Goal: Task Accomplishment & Management: Contribute content

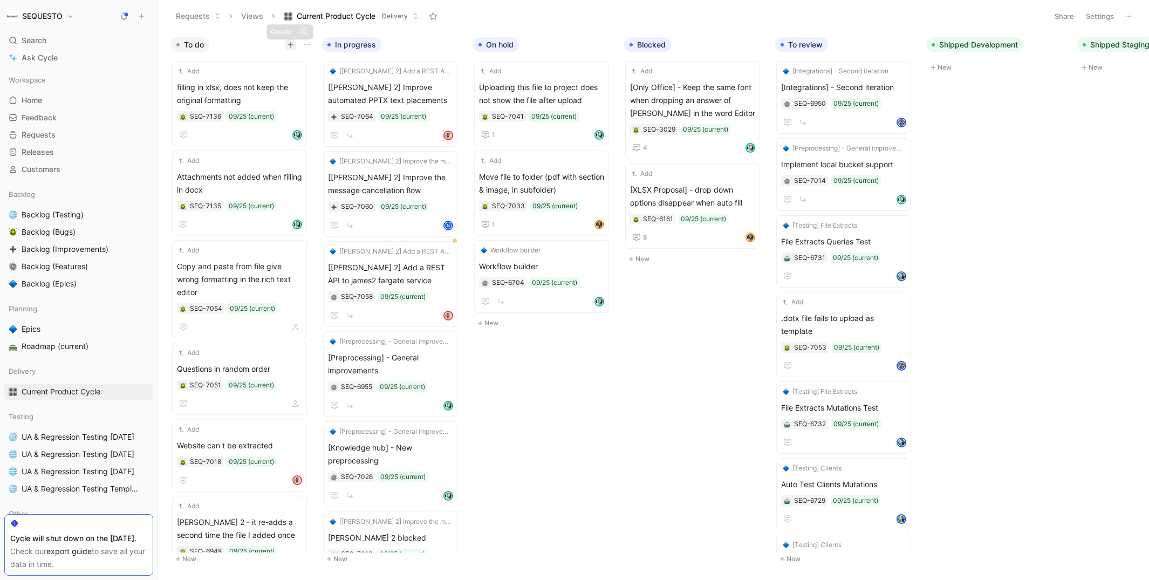
click at [291, 45] on icon "button" at bounding box center [291, 45] width 6 height 6
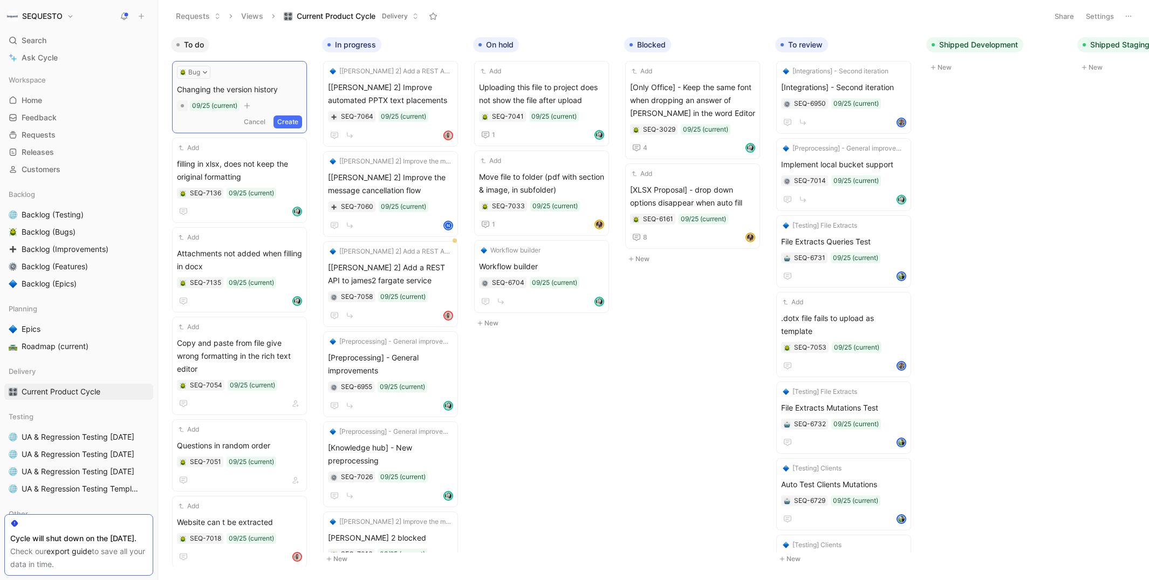
click at [196, 92] on span "Changing the version history" at bounding box center [239, 89] width 125 height 13
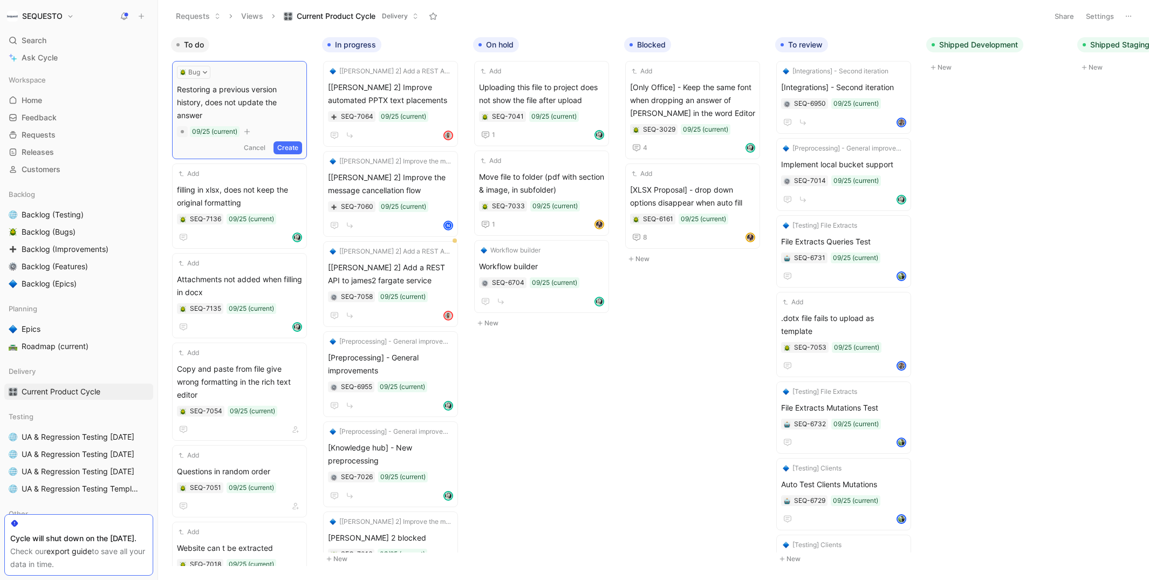
click at [296, 141] on button "Create" at bounding box center [288, 147] width 29 height 13
click at [241, 93] on span "Restoring a previous version history, does not update the answer" at bounding box center [239, 100] width 125 height 39
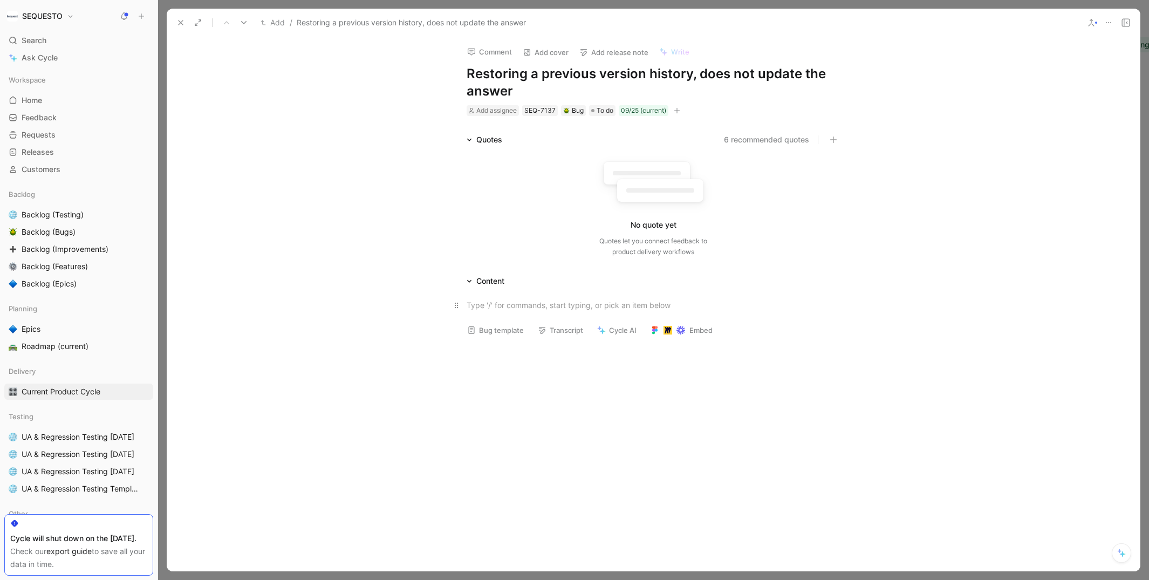
click at [478, 310] on div at bounding box center [653, 305] width 373 height 11
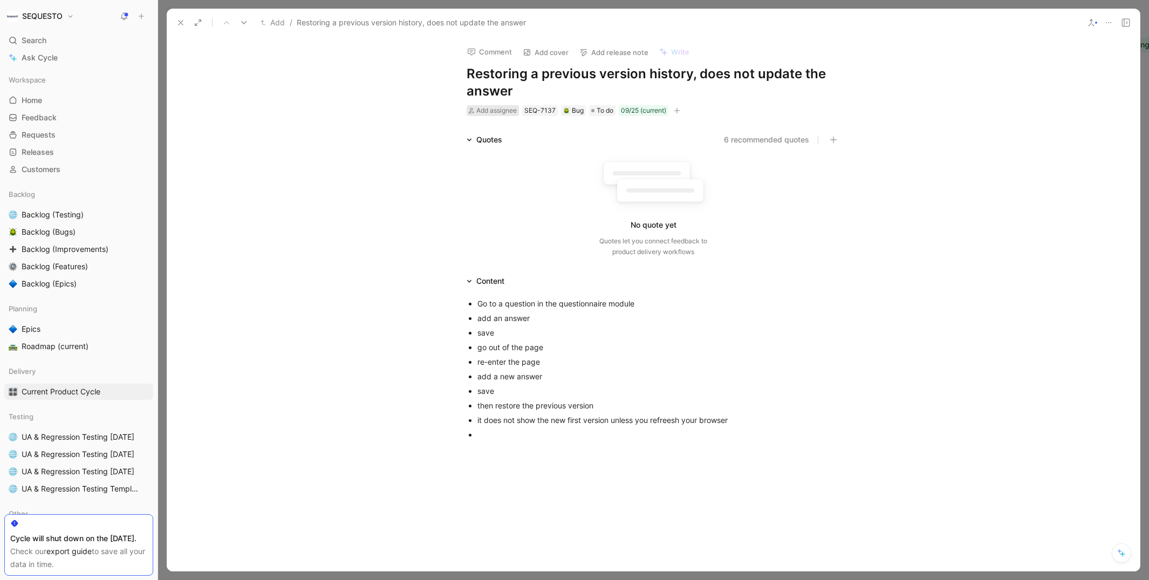
click at [491, 114] on span "Add assignee" at bounding box center [497, 110] width 40 height 8
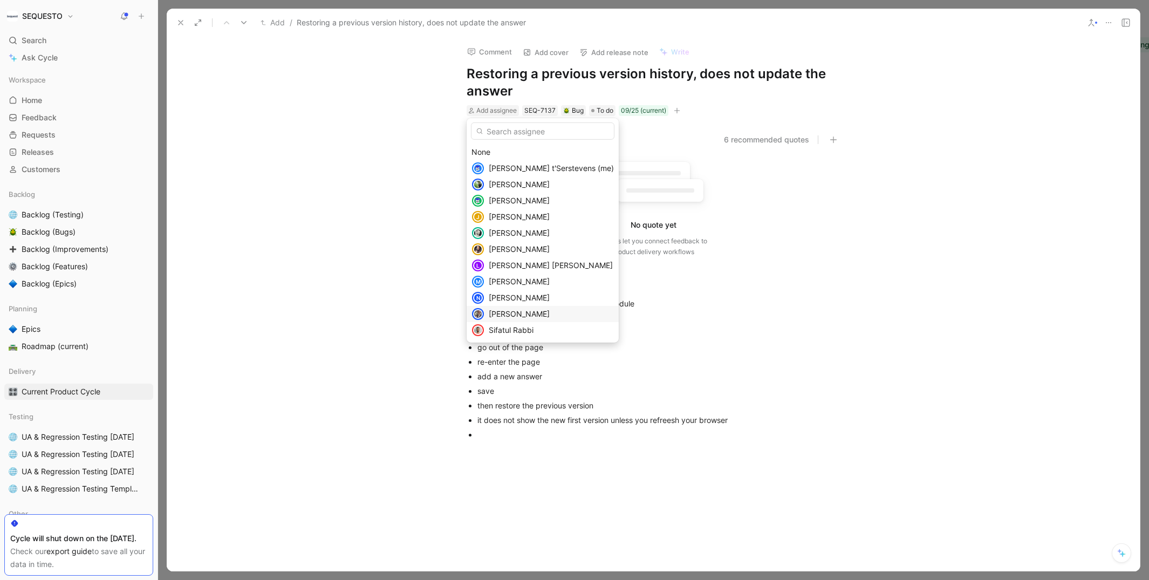
click at [501, 315] on span "[PERSON_NAME]" at bounding box center [519, 313] width 61 height 9
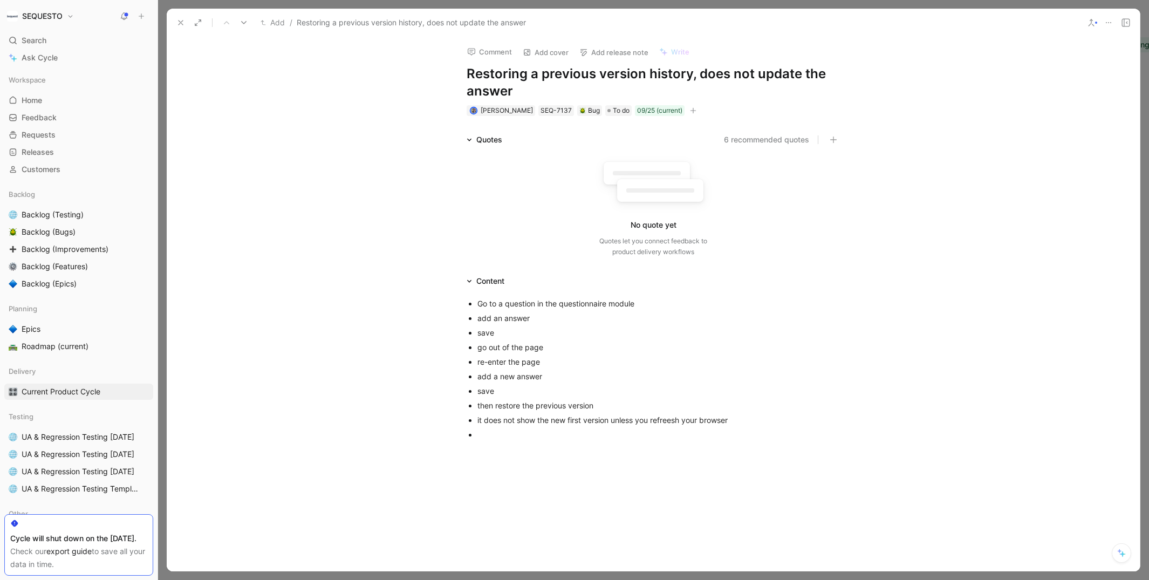
click at [179, 24] on icon at bounding box center [180, 22] width 9 height 9
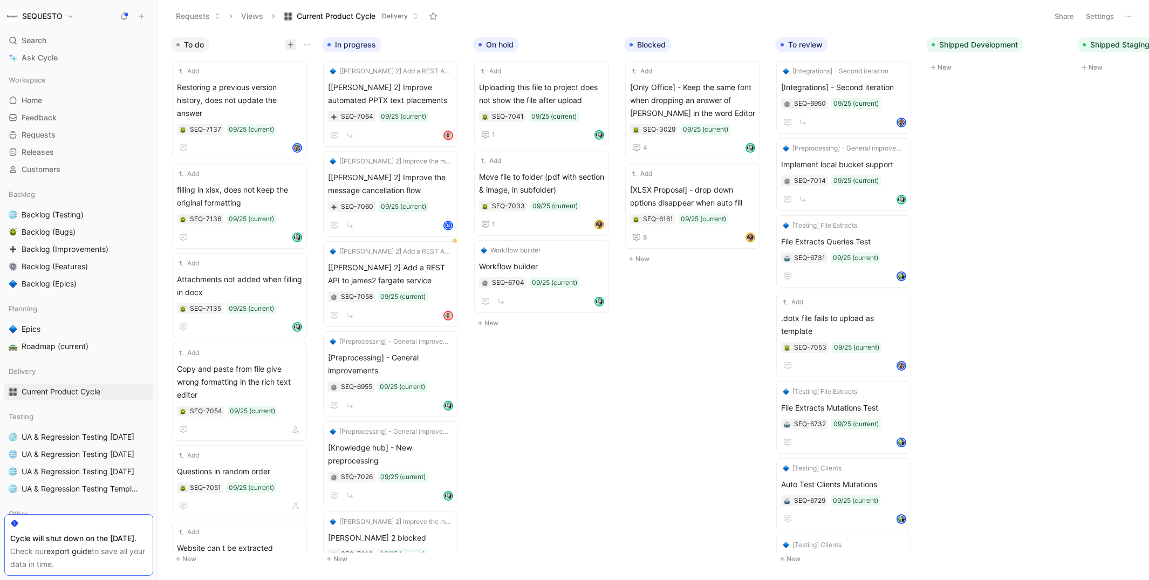
click at [288, 44] on icon "button" at bounding box center [291, 45] width 6 height 6
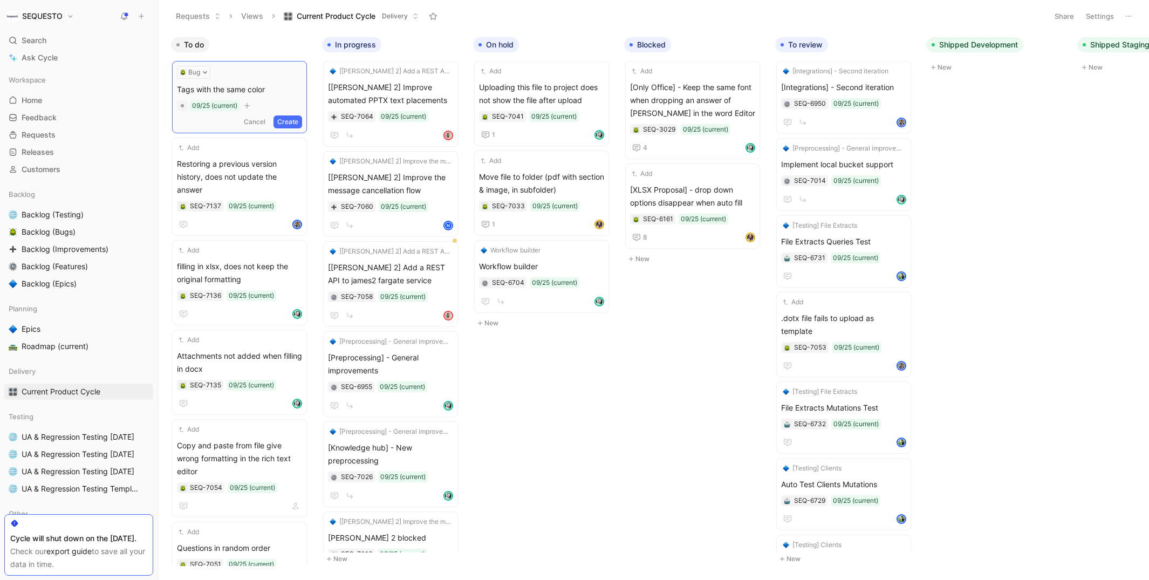
click at [290, 121] on button "Create" at bounding box center [288, 121] width 29 height 13
click at [243, 84] on span "Tags with the same color" at bounding box center [239, 87] width 125 height 13
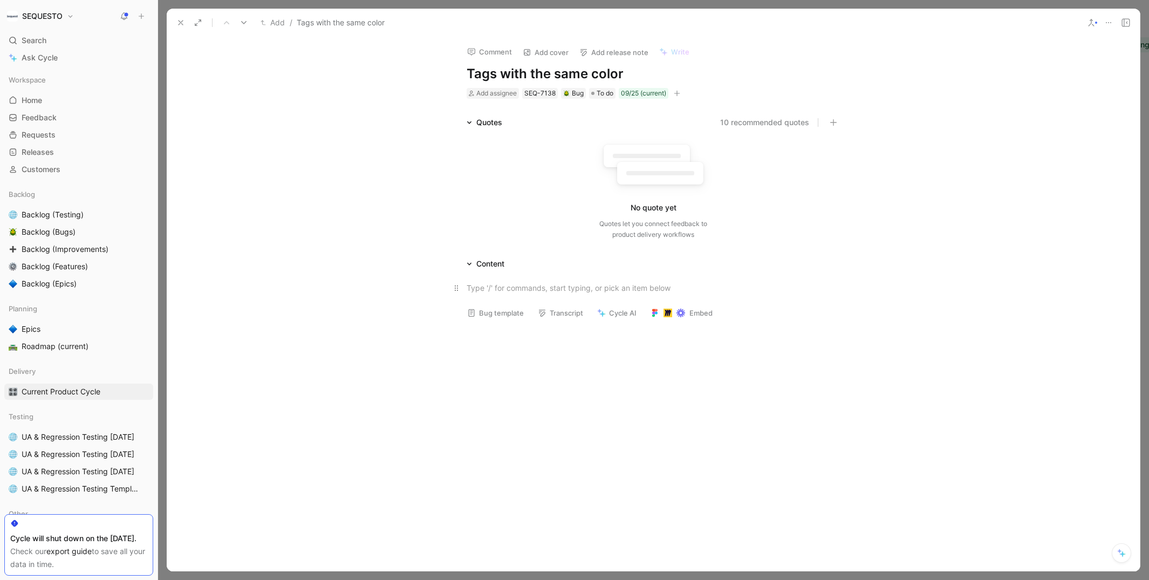
click at [498, 294] on p at bounding box center [653, 288] width 414 height 18
click at [515, 313] on div "then add atags" at bounding box center [659, 315] width 363 height 11
click at [543, 312] on div "then add a tags" at bounding box center [659, 315] width 363 height 11
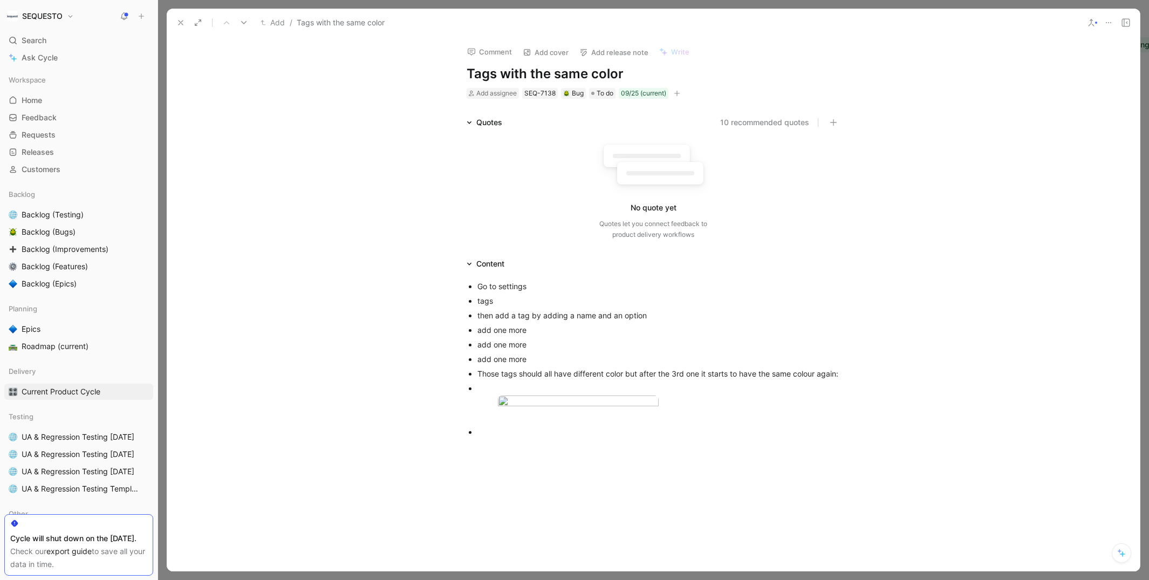
click at [481, 438] on div at bounding box center [659, 431] width 363 height 11
click at [491, 93] on span "Add assignee" at bounding box center [497, 93] width 40 height 8
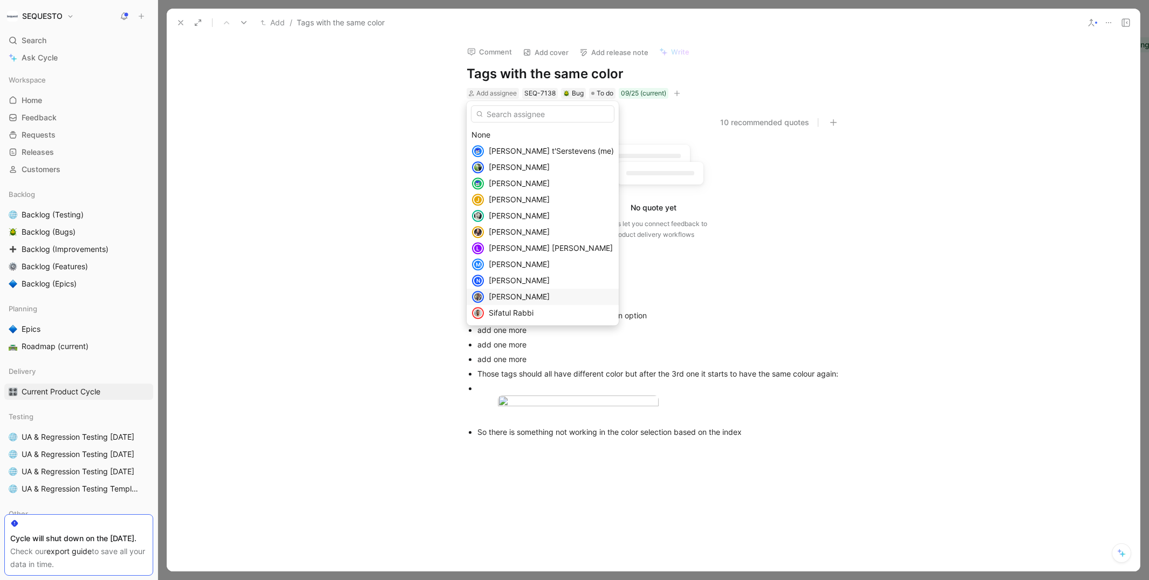
click at [507, 298] on span "[PERSON_NAME]" at bounding box center [519, 296] width 61 height 9
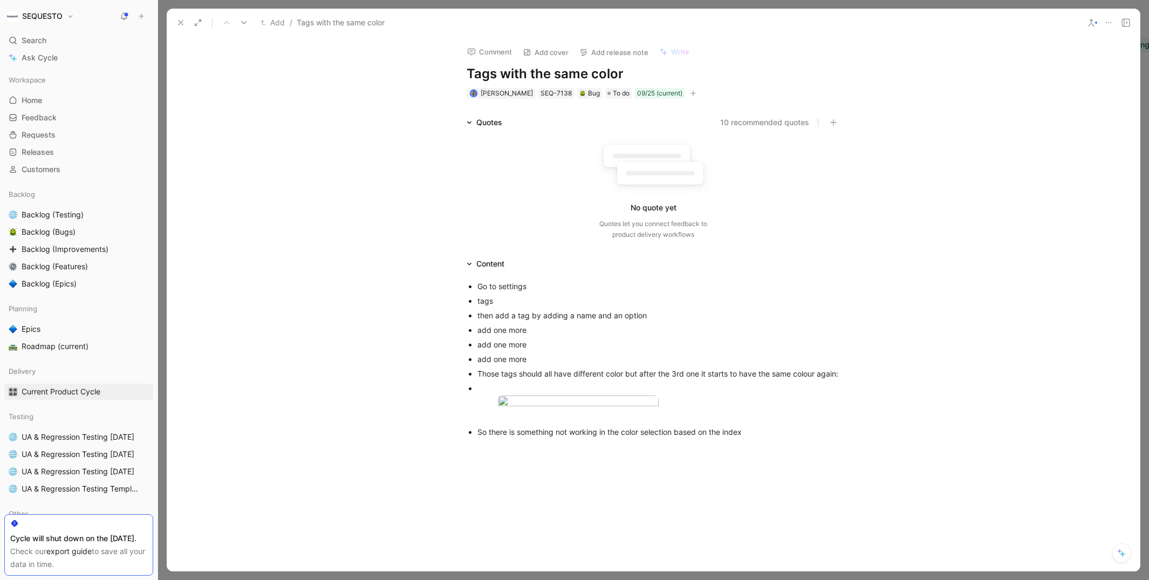
click at [386, 176] on div "Quotes 10 recommended quotes No quote yet Quotes let you connect feedback to pr…" at bounding box center [654, 180] width 974 height 128
click at [179, 22] on icon at bounding box center [180, 22] width 9 height 9
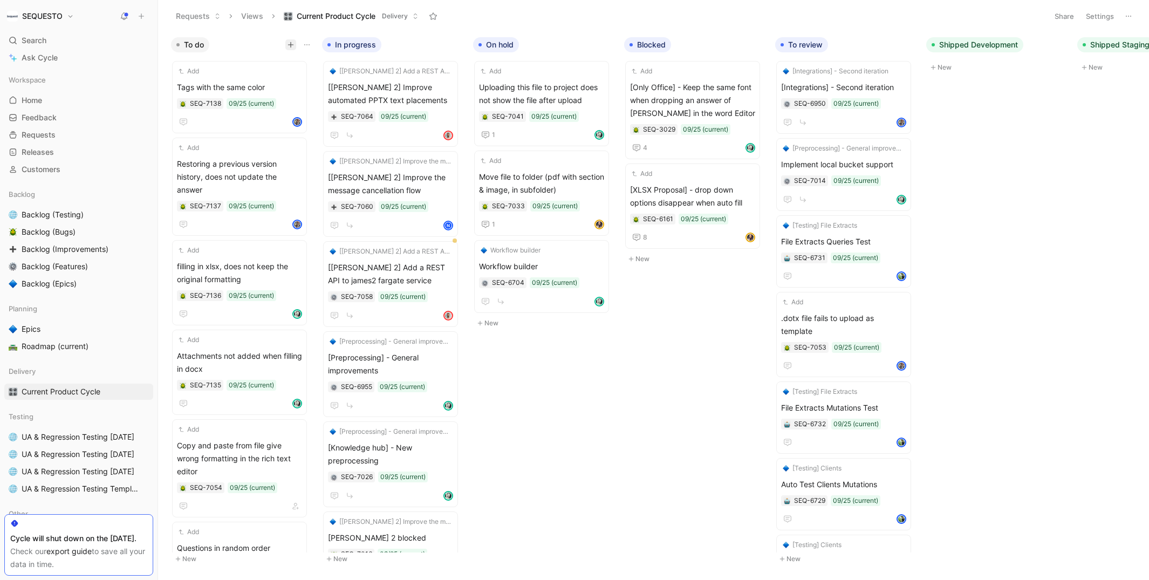
click at [288, 43] on icon "button" at bounding box center [291, 45] width 6 height 6
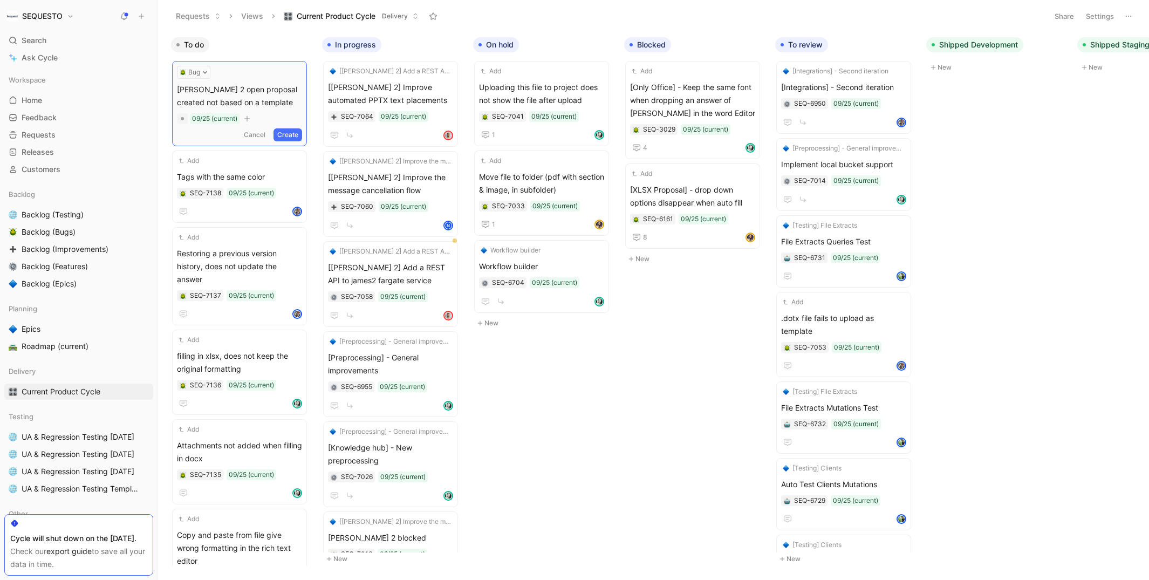
click at [297, 137] on button "Create" at bounding box center [288, 134] width 29 height 13
click at [235, 91] on span "[PERSON_NAME] 2 open proposal created not based on a template" at bounding box center [239, 94] width 125 height 26
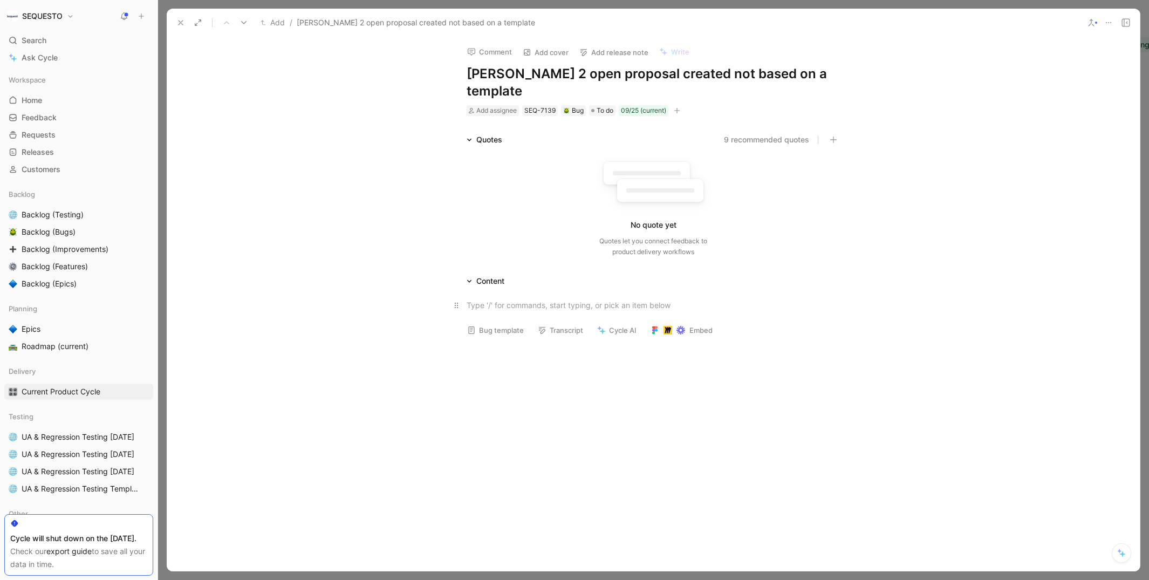
click at [499, 300] on div at bounding box center [653, 305] width 373 height 11
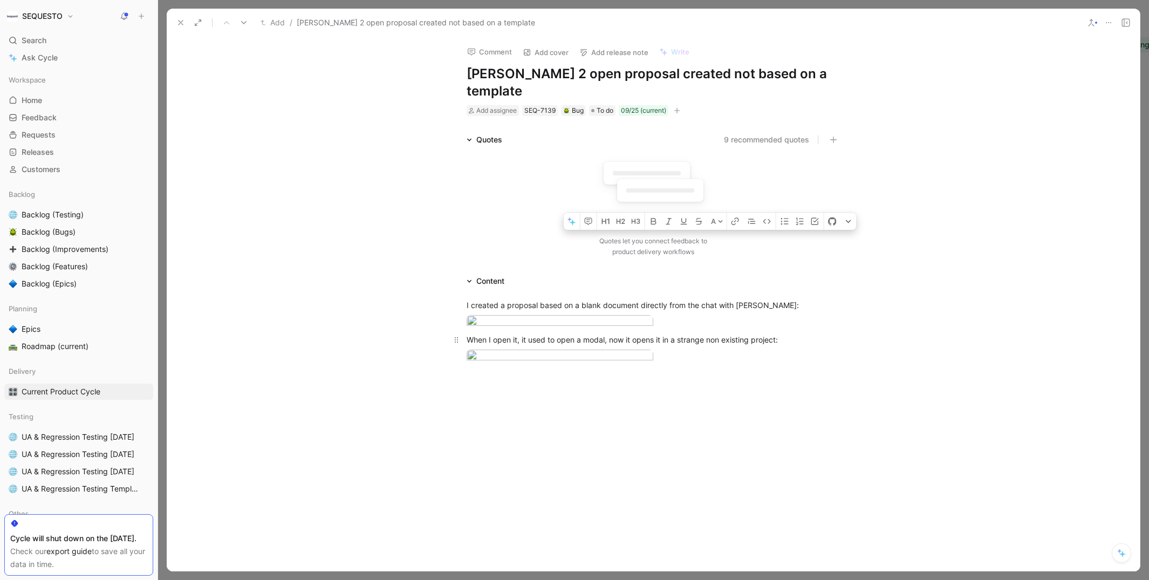
drag, startPoint x: 723, startPoint y: 423, endPoint x: 696, endPoint y: 423, distance: 26.4
click at [696, 345] on div "When I open it, it used to open a modal, now it opens it in a strange non exist…" at bounding box center [653, 339] width 373 height 11
click at [760, 345] on div "When I open it, it used to open a modal, now it opens it in the existing projec…" at bounding box center [653, 339] width 373 height 11
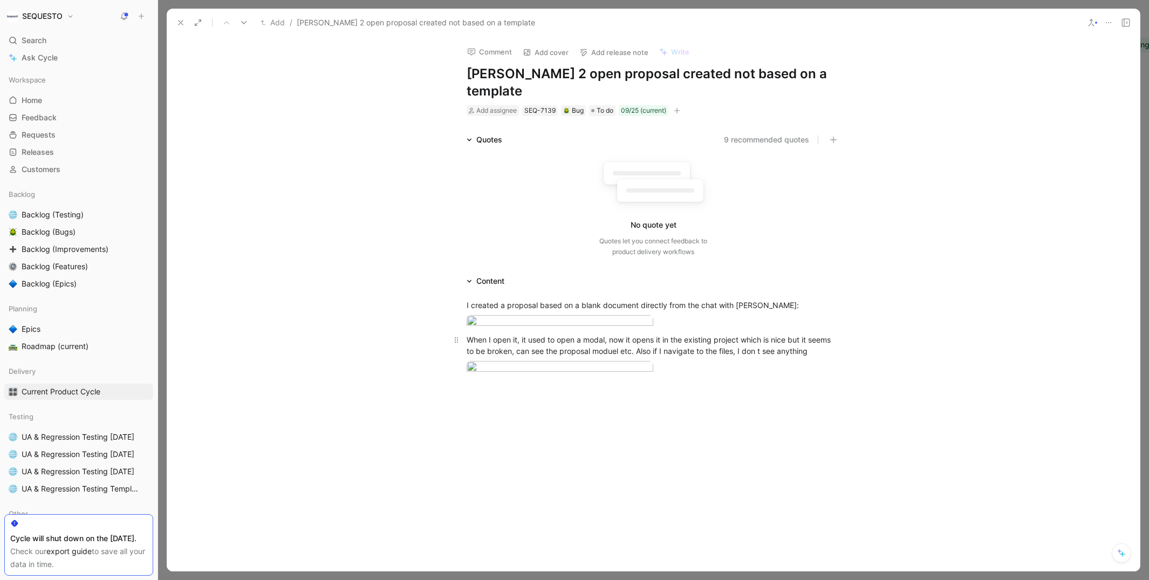
click at [736, 357] on div "When I open it, it used to open a modal, now it opens it in the existing projec…" at bounding box center [653, 345] width 373 height 23
click at [552, 368] on div "When I open it, it used to open a modal, now it opens it in the existing projec…" at bounding box center [653, 351] width 373 height 34
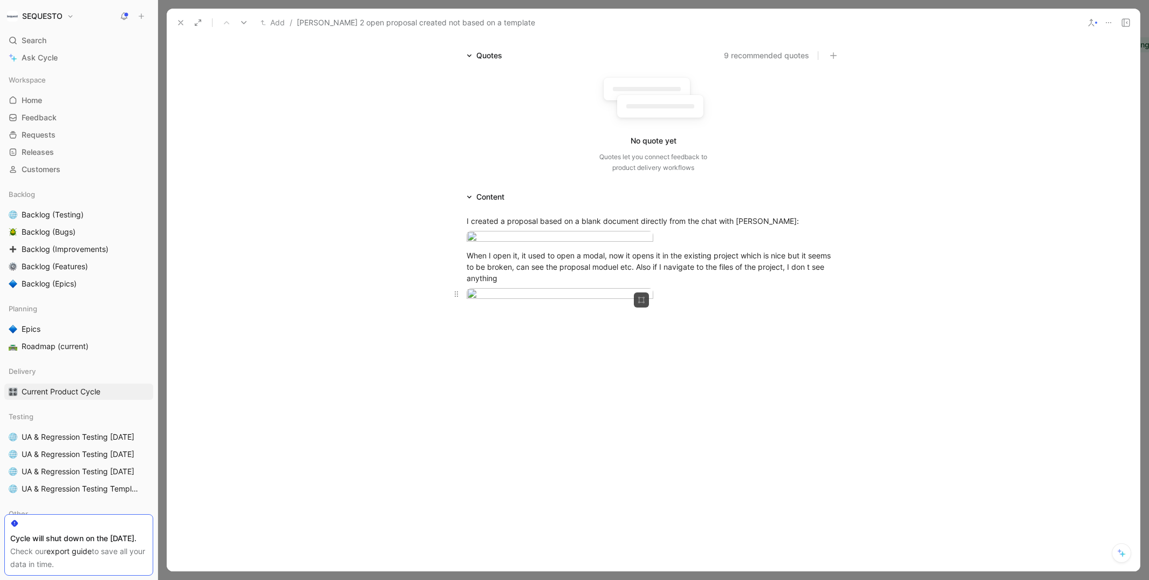
scroll to position [220, 0]
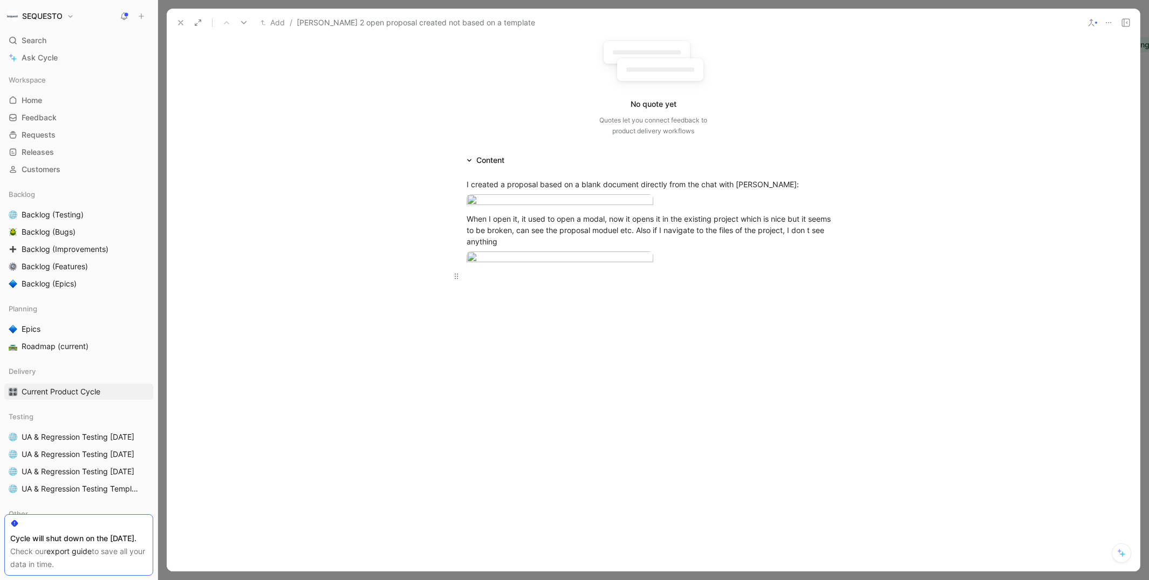
click at [512, 285] on p at bounding box center [653, 276] width 414 height 18
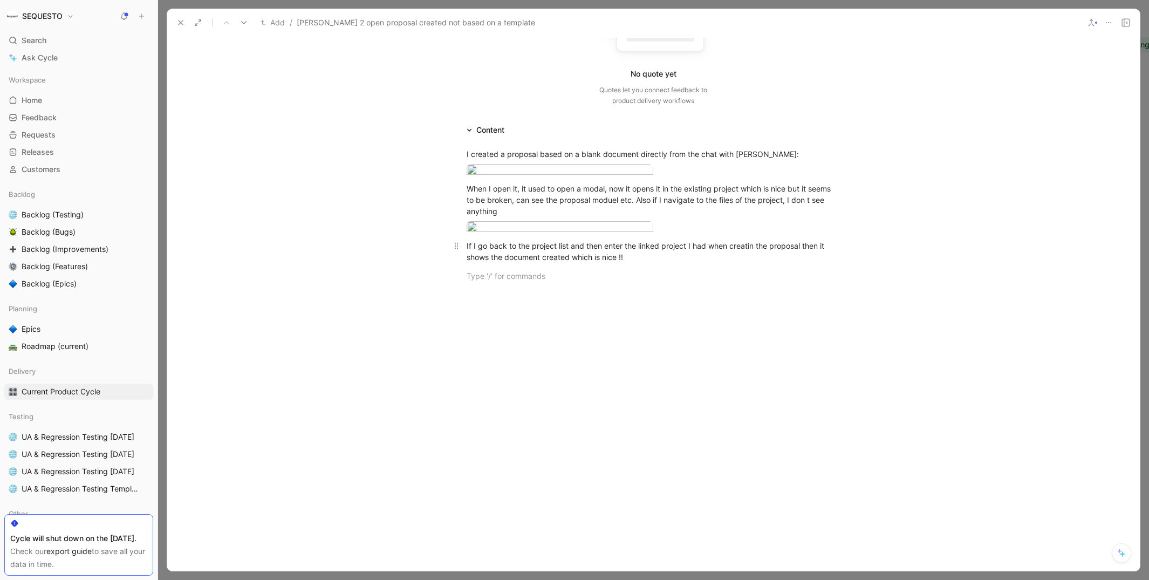
click at [659, 263] on div "If I go back to the project list and then enter the linked project I had when c…" at bounding box center [653, 251] width 373 height 23
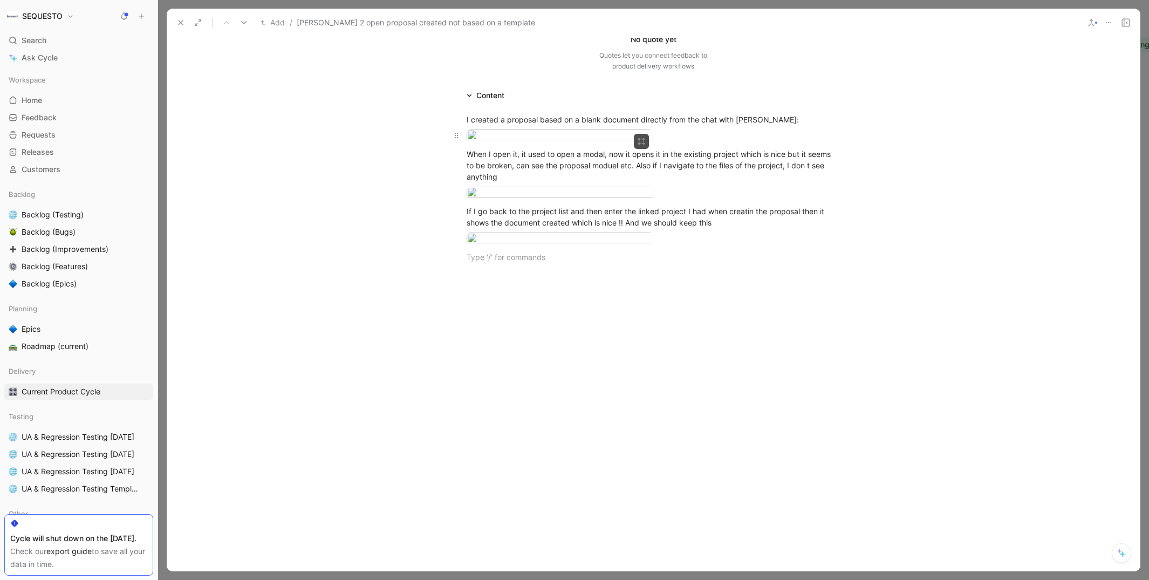
scroll to position [0, 0]
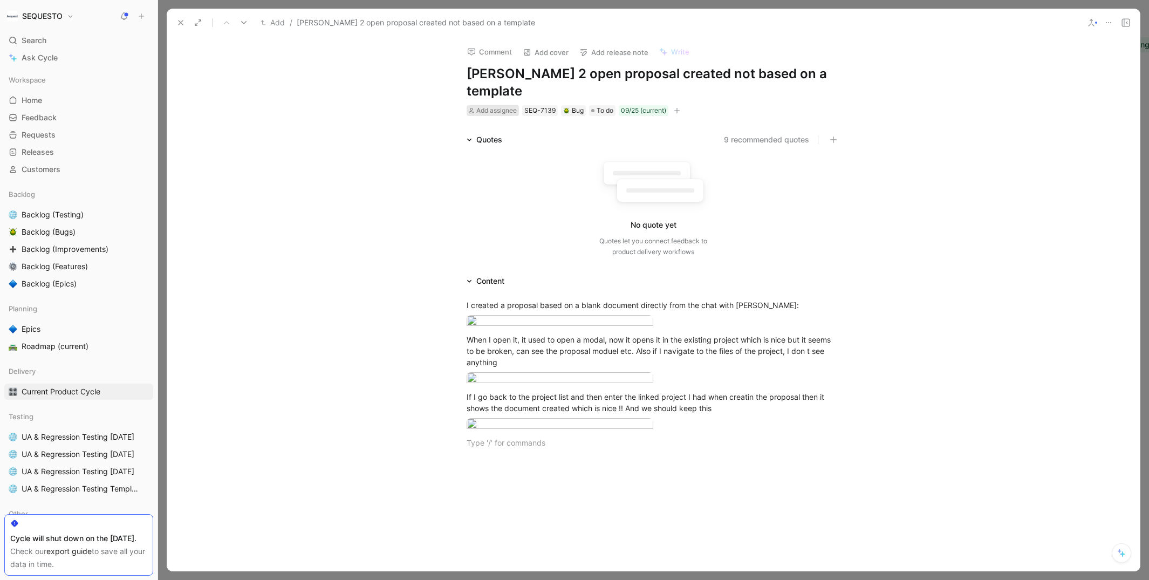
click at [485, 106] on span "Add assignee" at bounding box center [497, 110] width 40 height 8
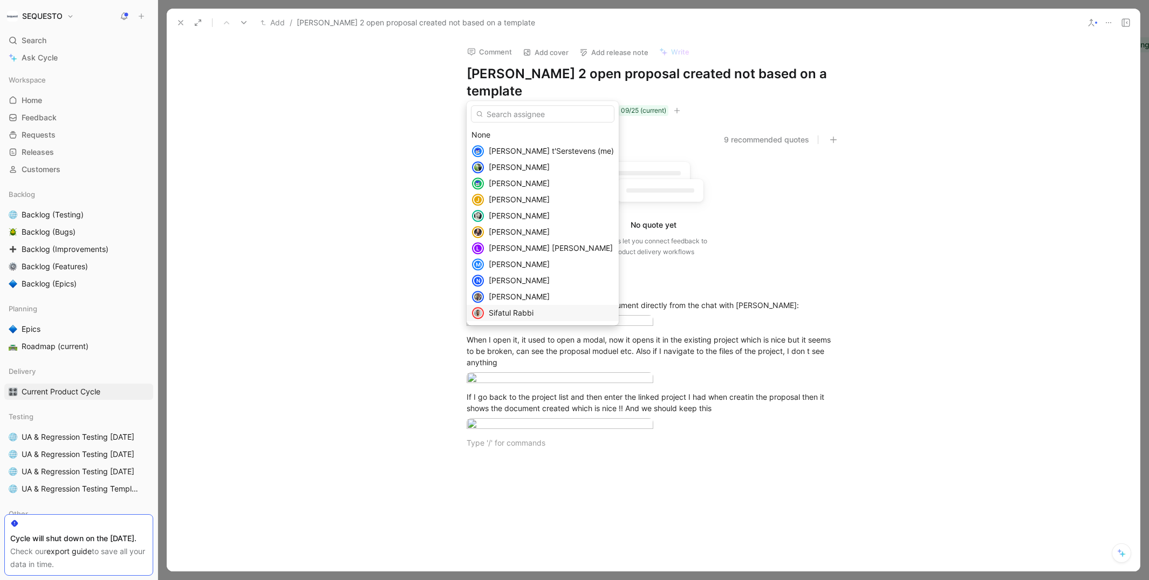
click at [516, 313] on span "Sifatul Rabbi" at bounding box center [511, 312] width 45 height 9
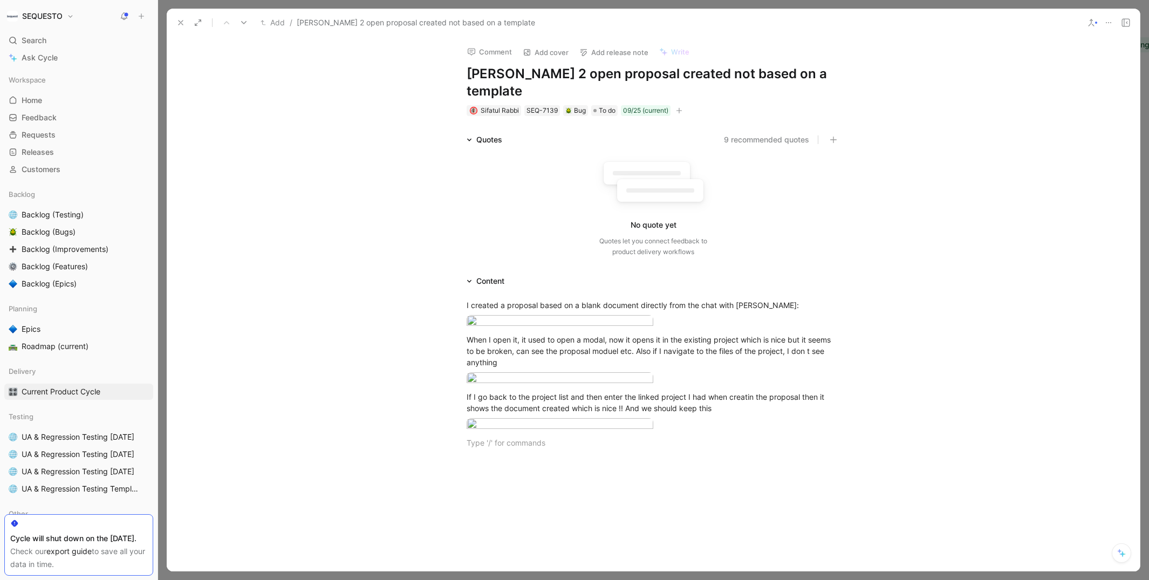
click at [180, 19] on icon at bounding box center [180, 22] width 9 height 9
